Goal: Information Seeking & Learning: Learn about a topic

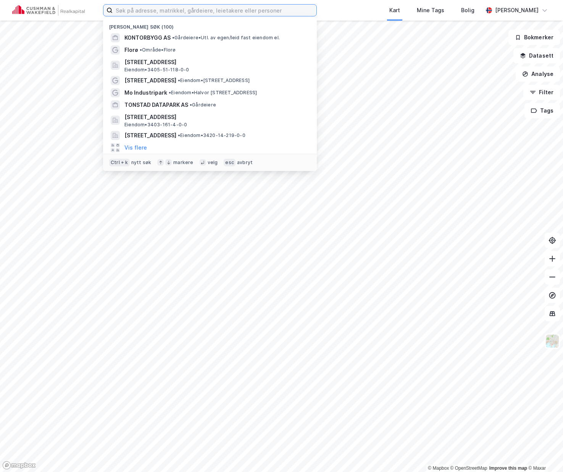
click at [244, 12] on input at bounding box center [215, 10] width 204 height 11
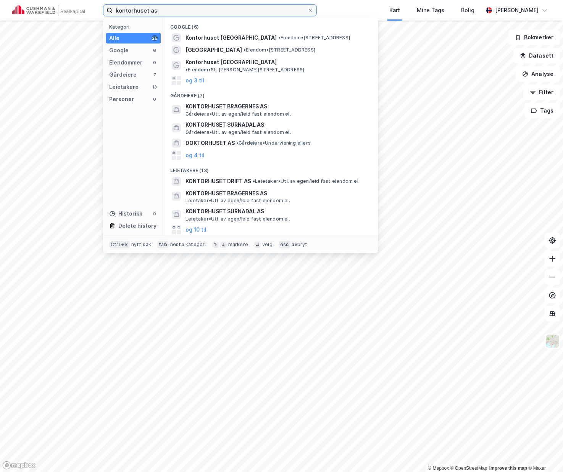
click at [148, 12] on input "kontorhuset as" at bounding box center [210, 10] width 195 height 11
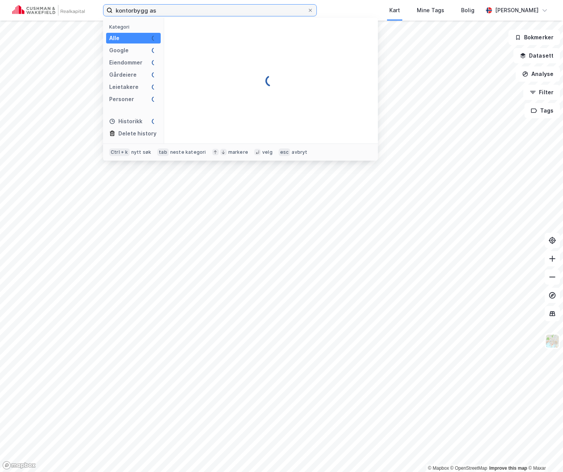
type input "kontorbygg as"
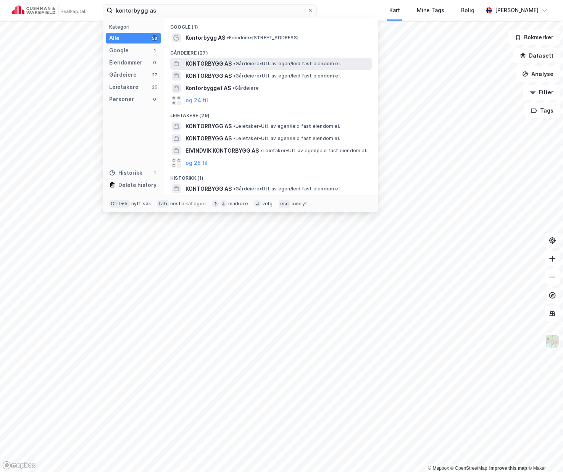
click at [205, 65] on span "KONTORBYGG AS" at bounding box center [209, 63] width 46 height 9
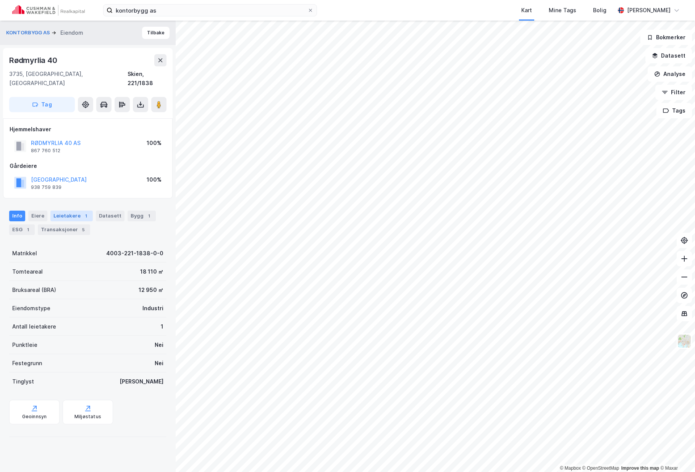
click at [66, 211] on div "Leietakere 1" at bounding box center [71, 216] width 42 height 11
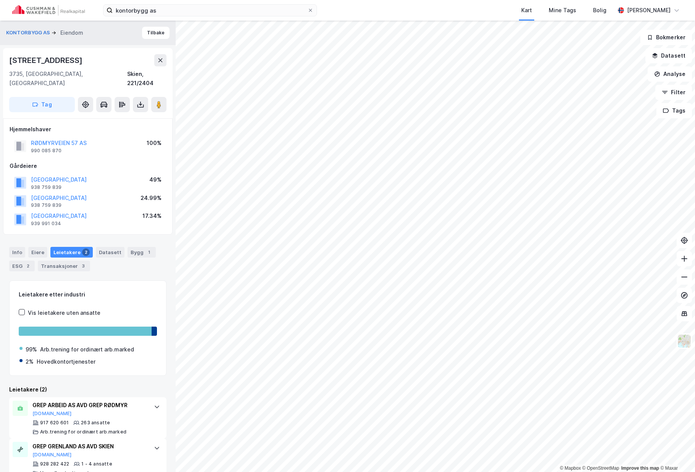
scroll to position [8, 0]
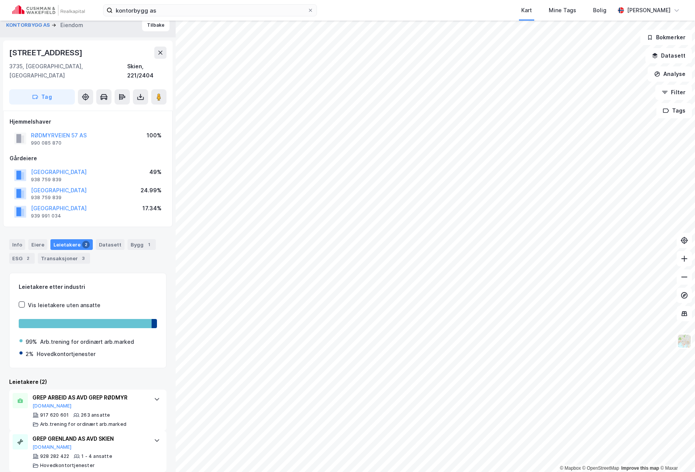
click at [166, 367] on div "KONTORBYGG AS Eiendom Tilbake Rødmyrvegen 57 3735, [GEOGRAPHIC_DATA], [GEOGRAPH…" at bounding box center [88, 247] width 176 height 452
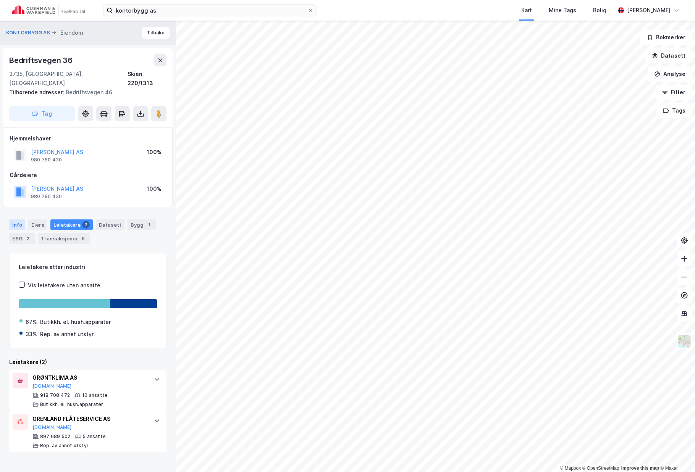
click at [18, 220] on div "Info" at bounding box center [17, 225] width 16 height 11
